Goal: Task Accomplishment & Management: Manage account settings

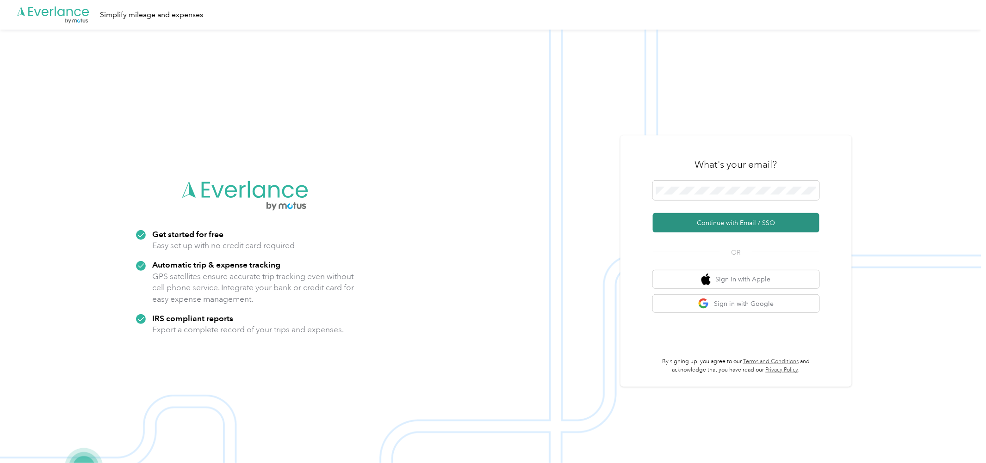
click at [710, 222] on button "Continue with Email / SSO" at bounding box center [736, 222] width 166 height 19
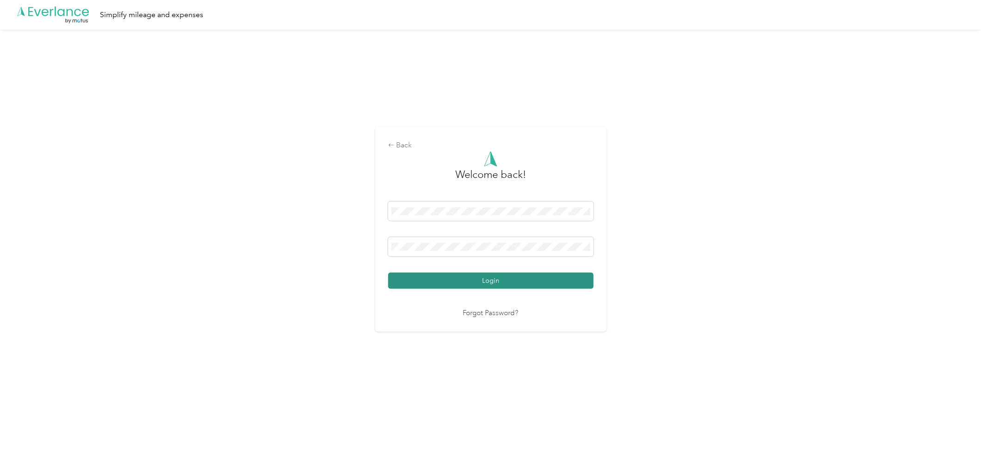
click at [456, 275] on button "Login" at bounding box center [490, 281] width 205 height 16
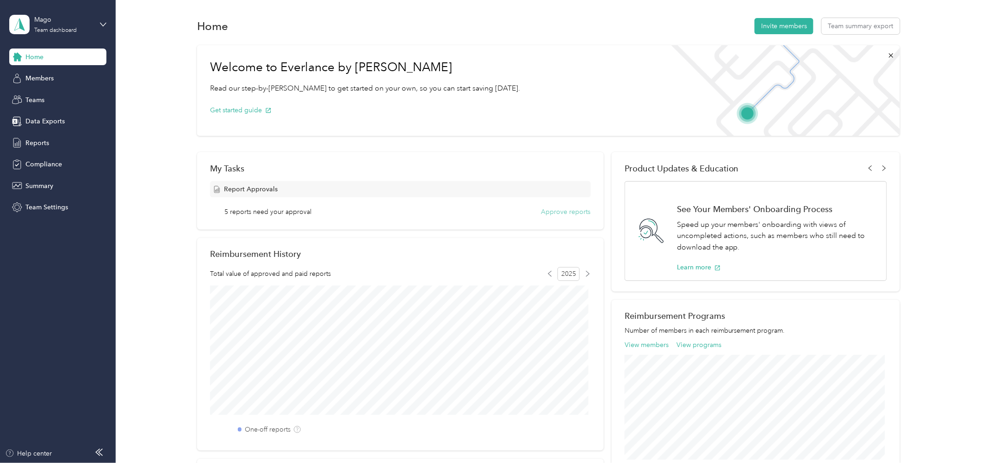
click at [559, 211] on button "Approve reports" at bounding box center [565, 212] width 49 height 10
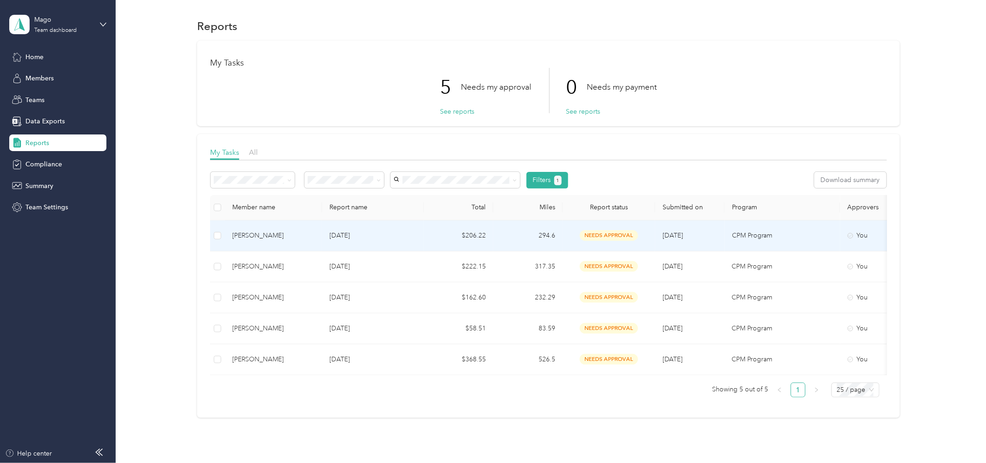
click at [412, 239] on p "[DATE]" at bounding box center [372, 236] width 87 height 10
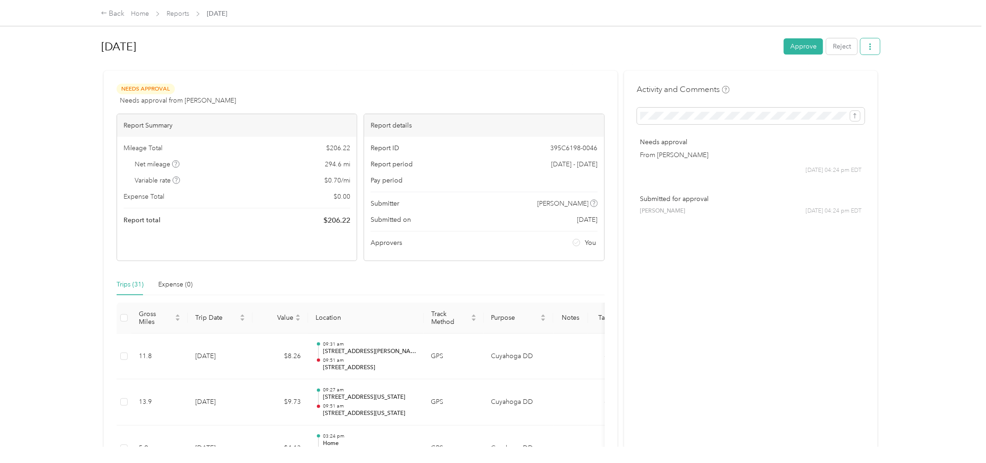
click at [860, 48] on button "button" at bounding box center [869, 46] width 19 height 16
click at [836, 80] on span "Download" at bounding box center [839, 80] width 31 height 10
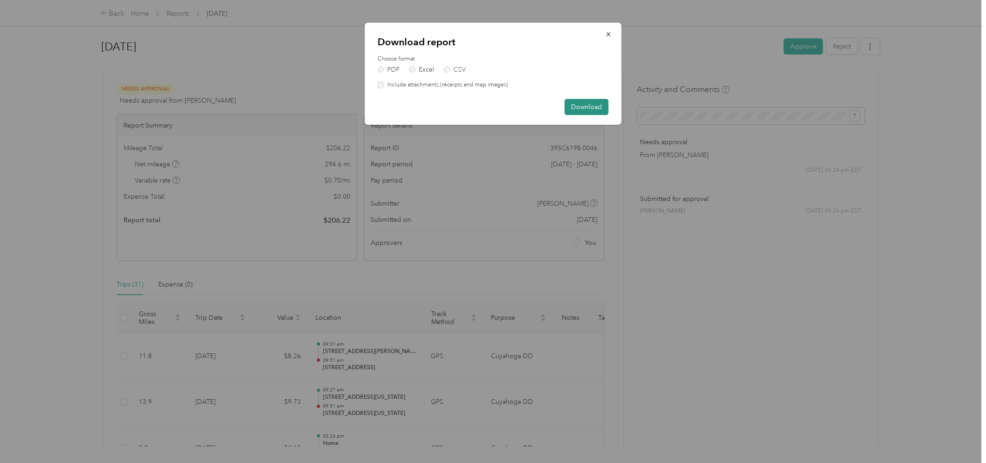
click at [604, 106] on button "Download" at bounding box center [586, 107] width 44 height 16
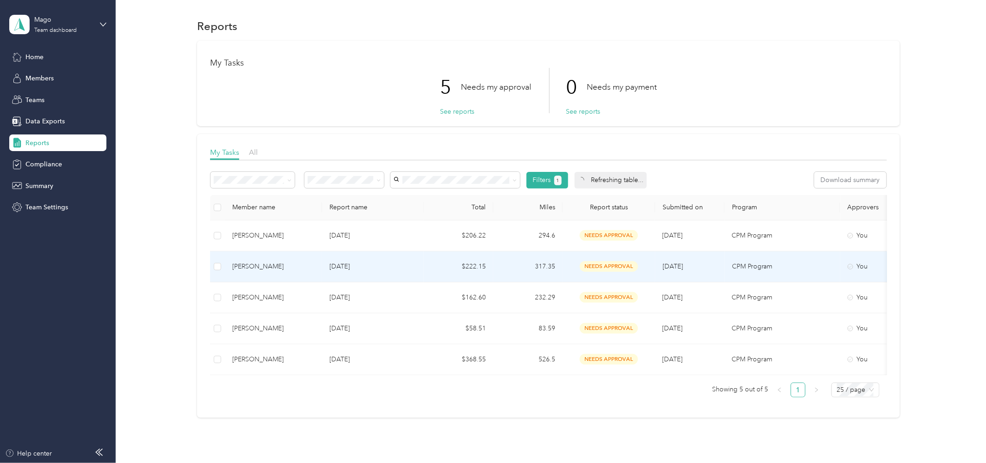
click at [335, 266] on p "[DATE]" at bounding box center [372, 267] width 87 height 10
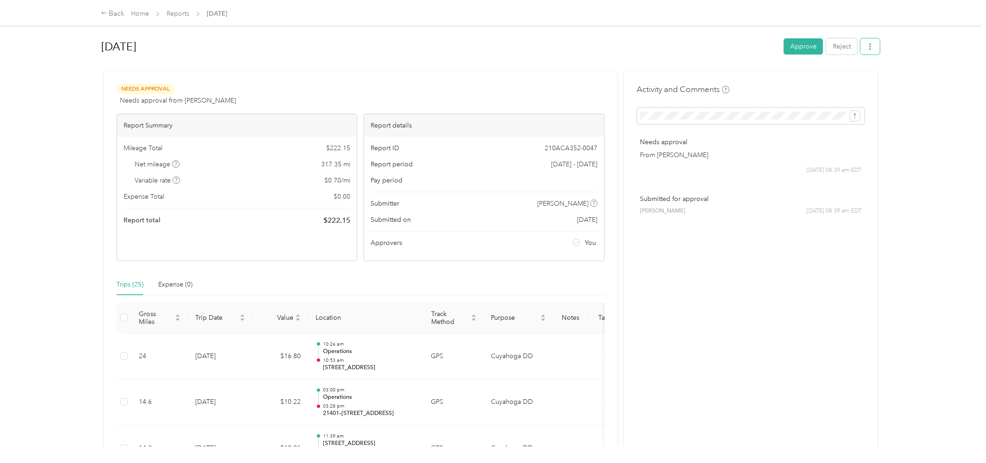
click at [869, 45] on button "button" at bounding box center [869, 46] width 19 height 16
click at [844, 80] on span "Download" at bounding box center [839, 80] width 31 height 10
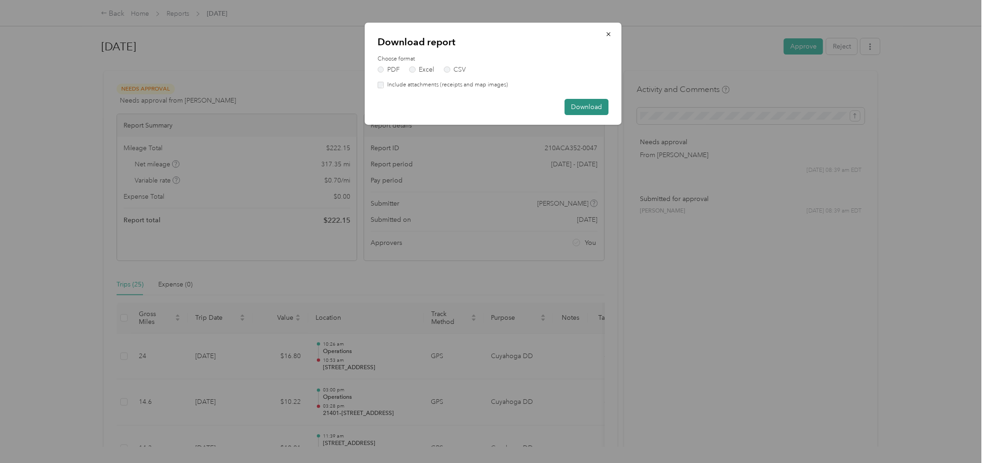
click at [589, 103] on button "Download" at bounding box center [586, 107] width 44 height 16
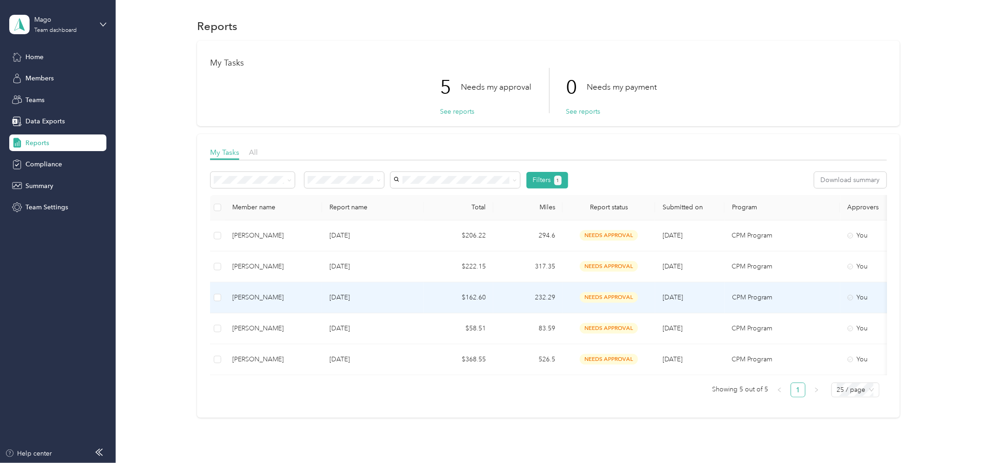
click at [281, 289] on td "[PERSON_NAME]" at bounding box center [273, 298] width 97 height 31
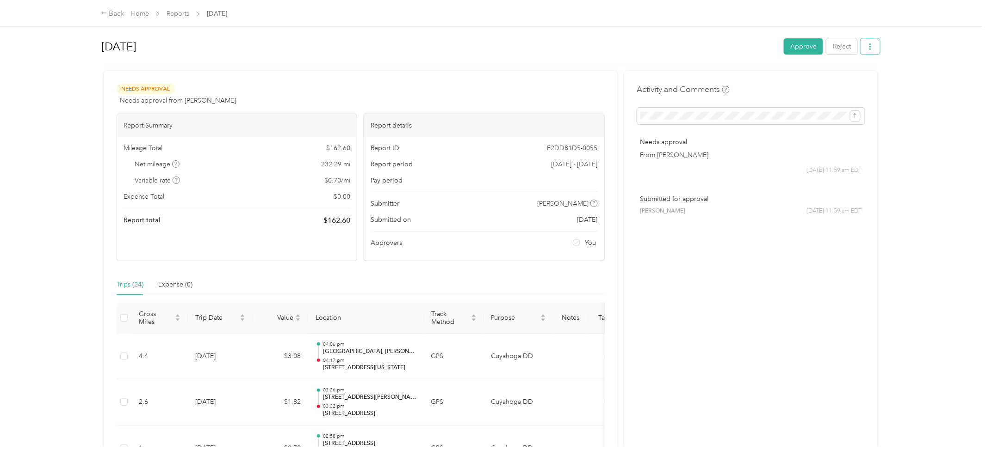
click at [869, 43] on button "button" at bounding box center [869, 46] width 19 height 16
click at [852, 83] on span "Download" at bounding box center [839, 80] width 31 height 10
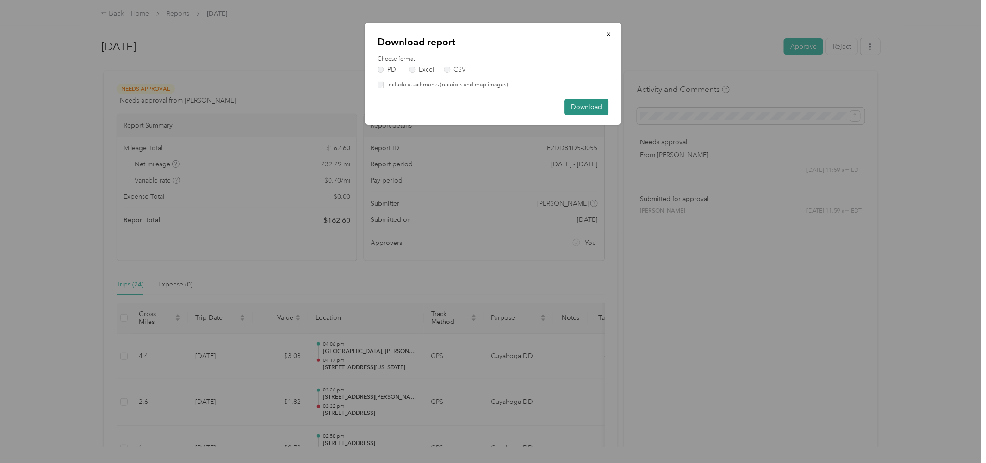
click at [592, 105] on button "Download" at bounding box center [586, 107] width 44 height 16
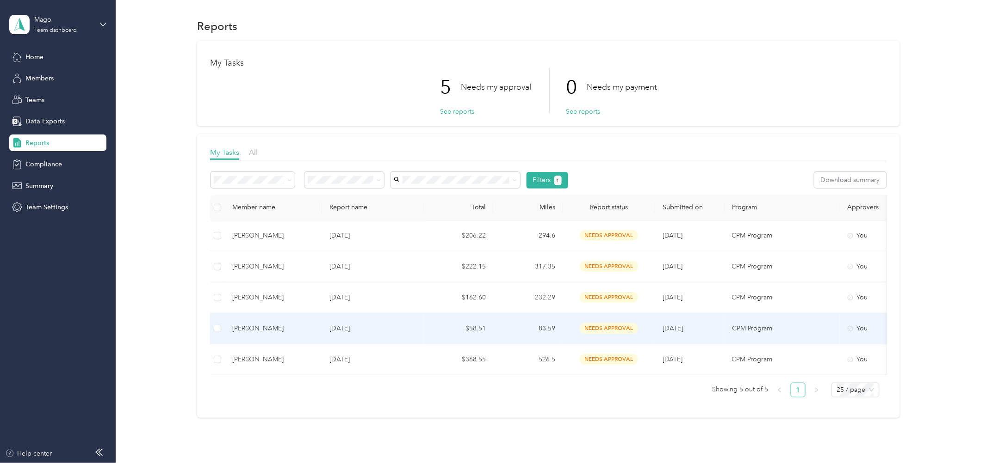
click at [265, 324] on div "[PERSON_NAME]" at bounding box center [273, 329] width 82 height 10
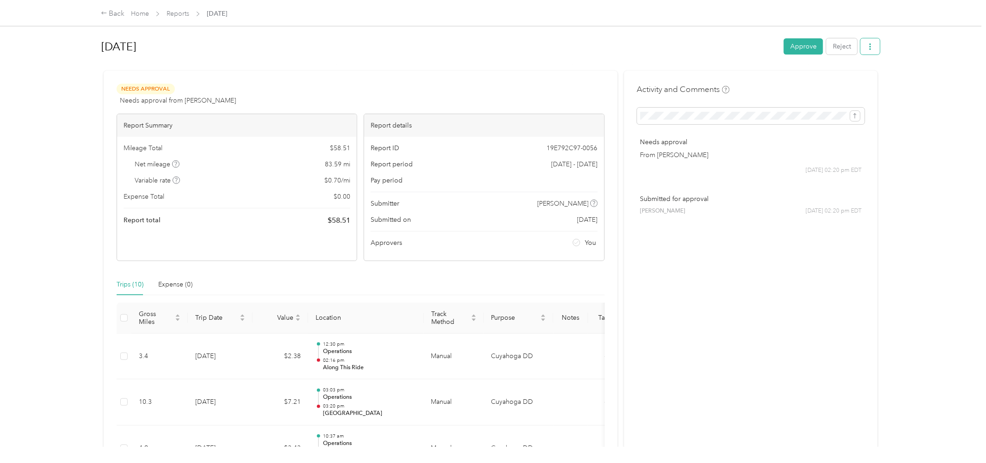
click at [868, 43] on span "button" at bounding box center [870, 47] width 6 height 8
click at [849, 80] on span "Download" at bounding box center [839, 80] width 31 height 10
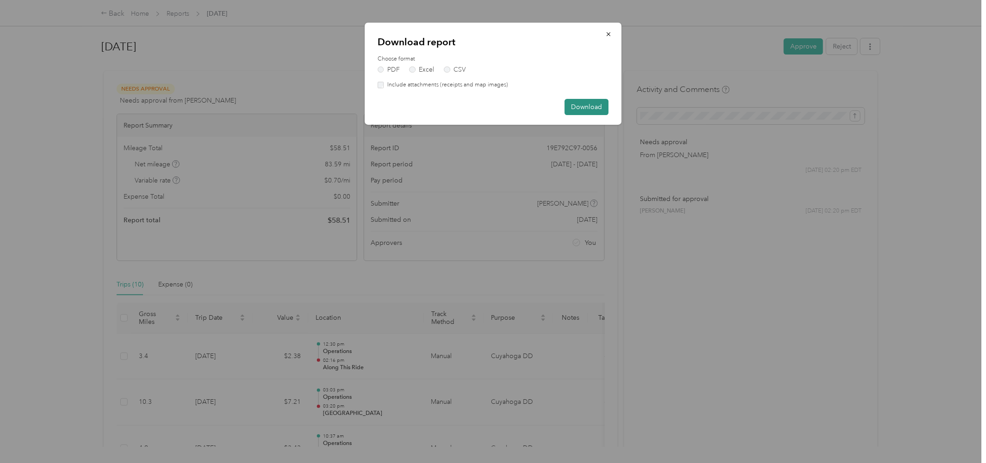
click at [583, 104] on button "Download" at bounding box center [586, 107] width 44 height 16
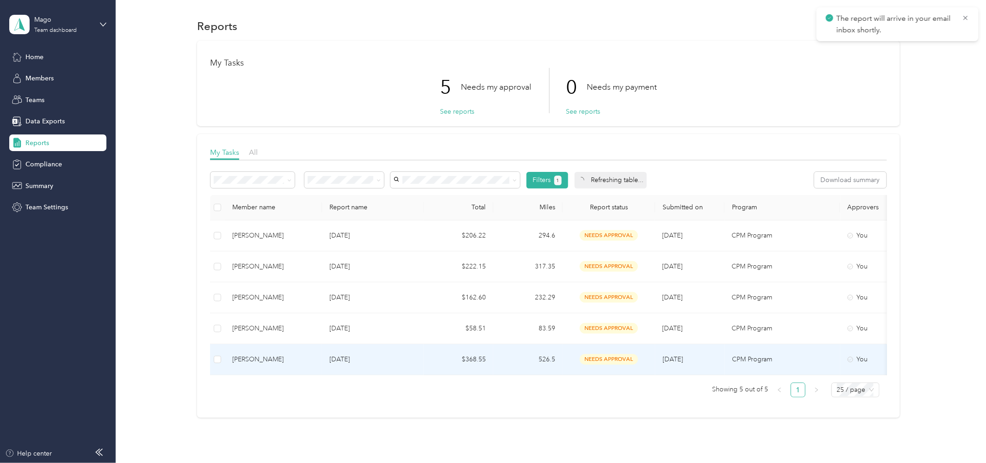
click at [277, 355] on div "[PERSON_NAME]" at bounding box center [273, 360] width 82 height 10
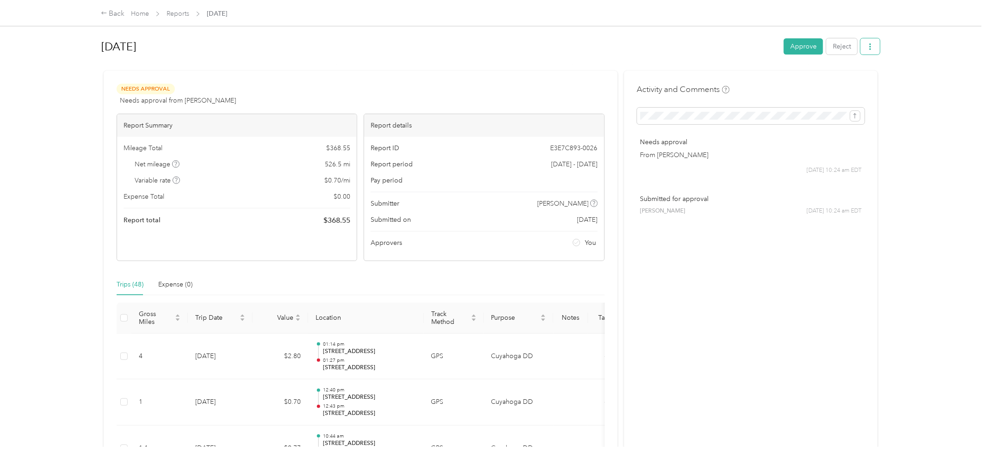
click at [860, 48] on button "button" at bounding box center [869, 46] width 19 height 16
click at [846, 80] on span "Download" at bounding box center [839, 80] width 31 height 10
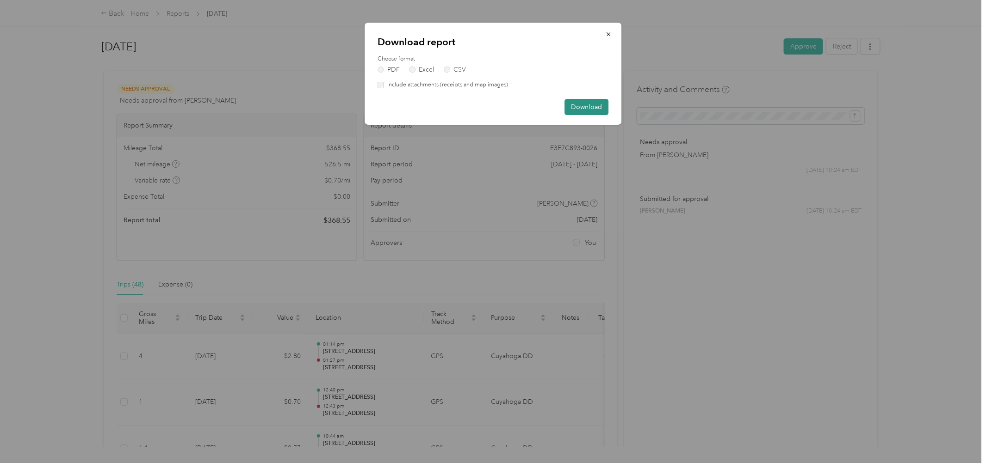
click at [589, 108] on button "Download" at bounding box center [586, 107] width 44 height 16
